Goal: Check status: Check status

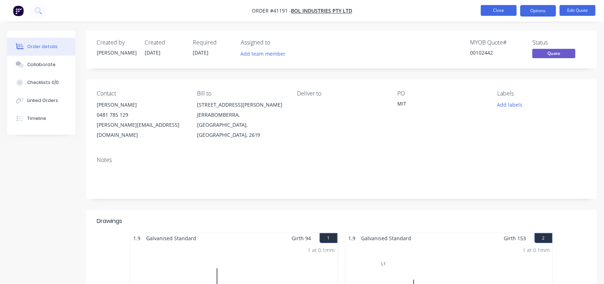
click at [506, 13] on button "Close" at bounding box center [499, 10] width 36 height 11
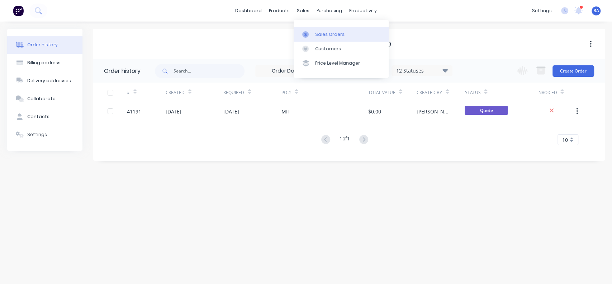
click at [318, 35] on div "Sales Orders" at bounding box center [329, 34] width 29 height 6
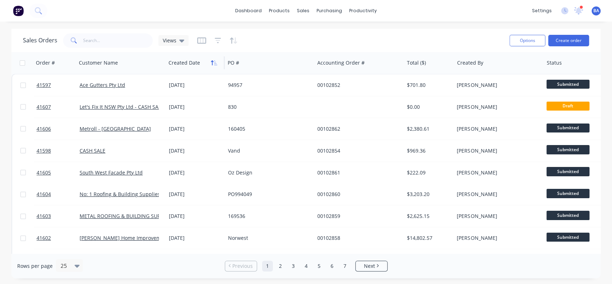
click at [213, 66] on button "button" at bounding box center [214, 62] width 11 height 11
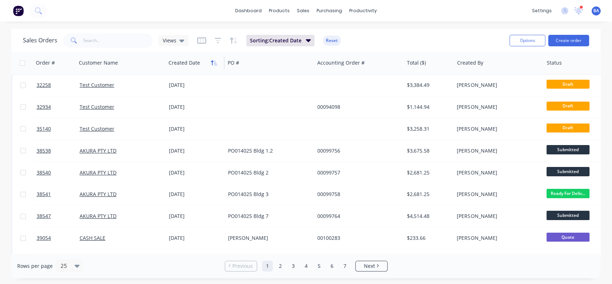
click at [214, 64] on icon "button" at bounding box center [214, 63] width 6 height 6
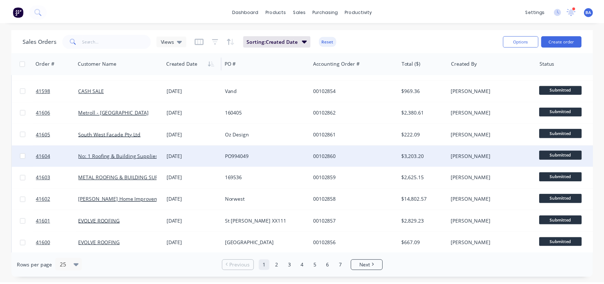
scroll to position [34, 0]
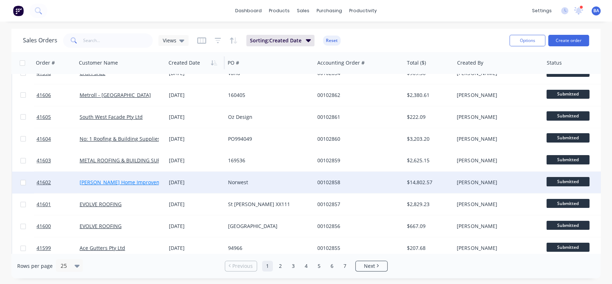
click at [146, 183] on link "[PERSON_NAME] Home Improvements Pty Ltd" at bounding box center [134, 182] width 109 height 7
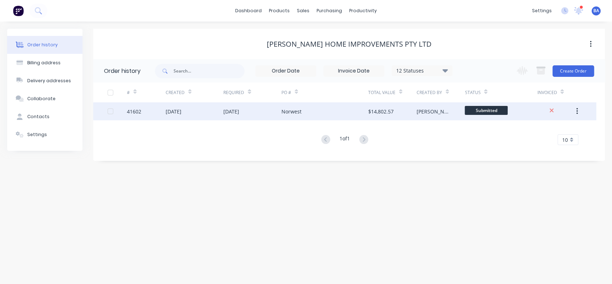
click at [237, 108] on div "[DATE]" at bounding box center [231, 112] width 16 height 8
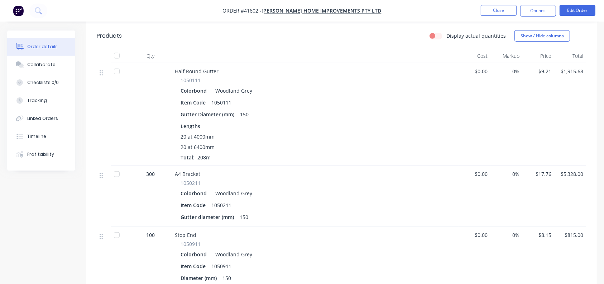
scroll to position [452, 0]
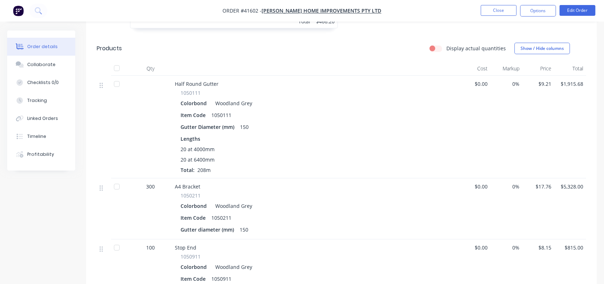
click at [58, 44] on button "Order details" at bounding box center [41, 47] width 68 height 18
click at [502, 7] on button "Close" at bounding box center [499, 10] width 36 height 11
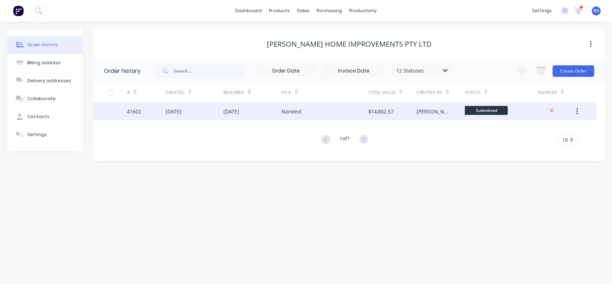
click at [236, 108] on div "[DATE]" at bounding box center [231, 112] width 16 height 8
